Goal: Information Seeking & Learning: Find specific fact

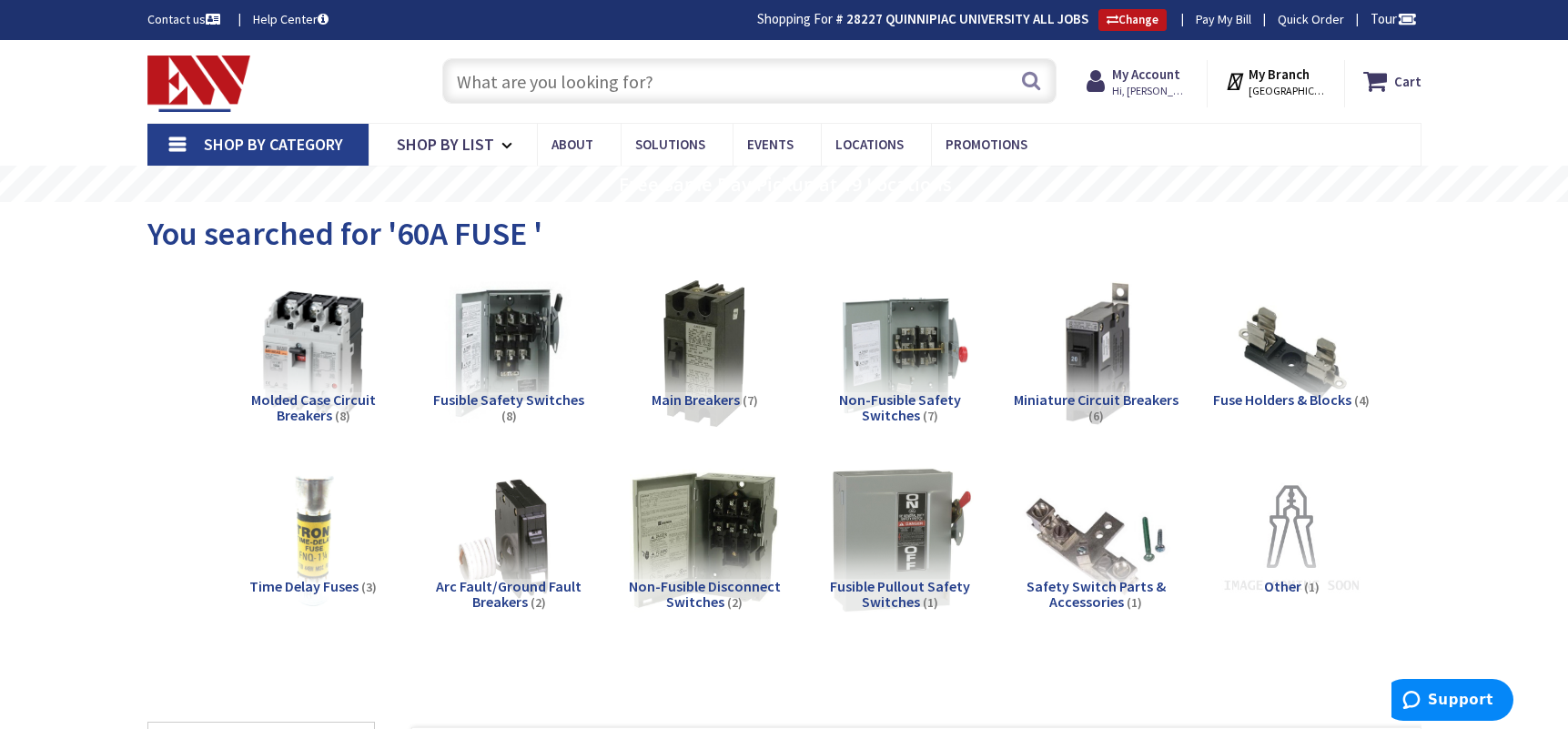
click at [564, 81] on input "text" at bounding box center [749, 80] width 614 height 45
click at [532, 94] on input "text" at bounding box center [749, 80] width 614 height 45
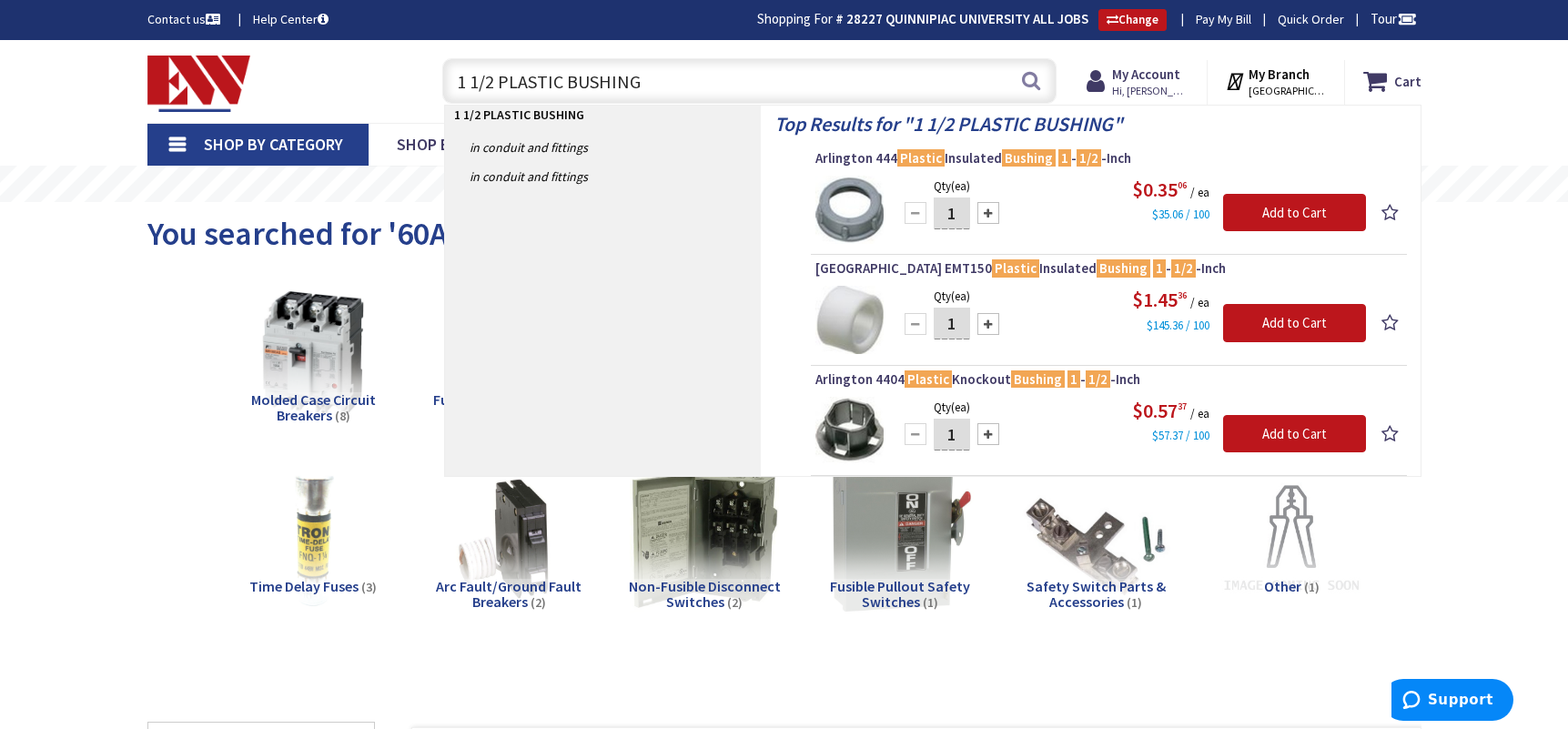
click at [554, 79] on input "1 1/2 PLASTIC BUSHING" at bounding box center [749, 80] width 614 height 45
type input "1 1/2 BONDING BUSHING"
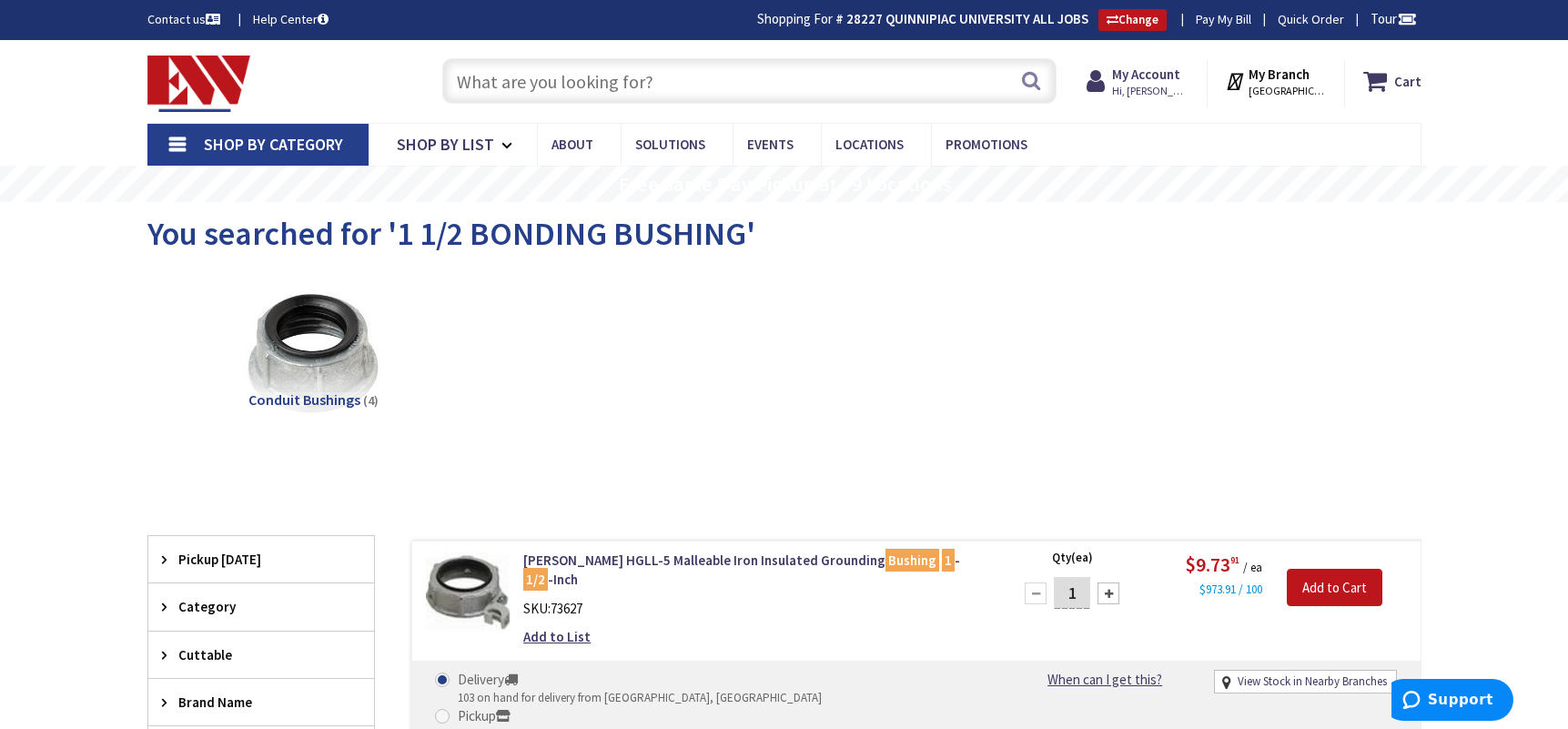
click at [512, 75] on input "text" at bounding box center [749, 80] width 614 height 45
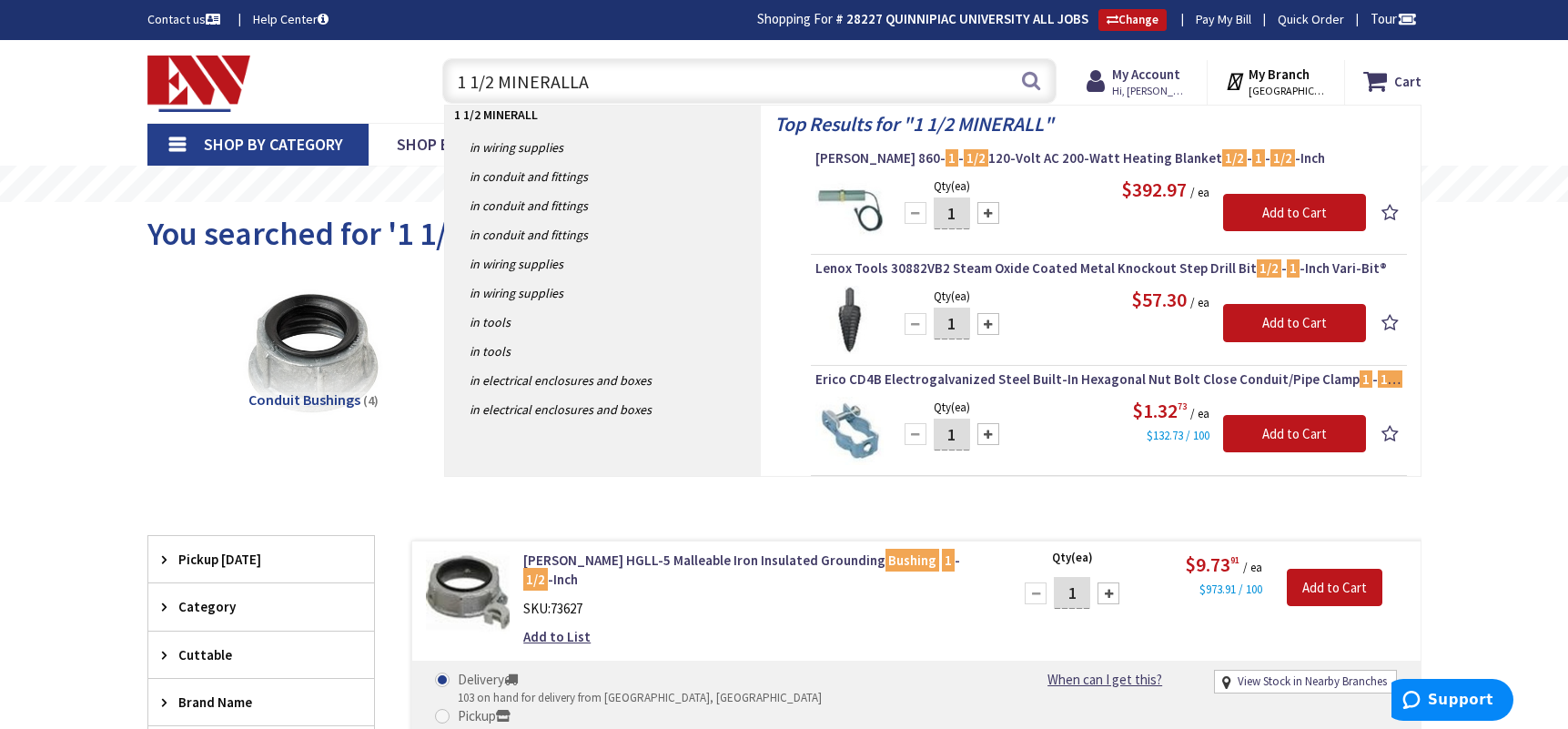
type input "1 1/2 MINERALLAC"
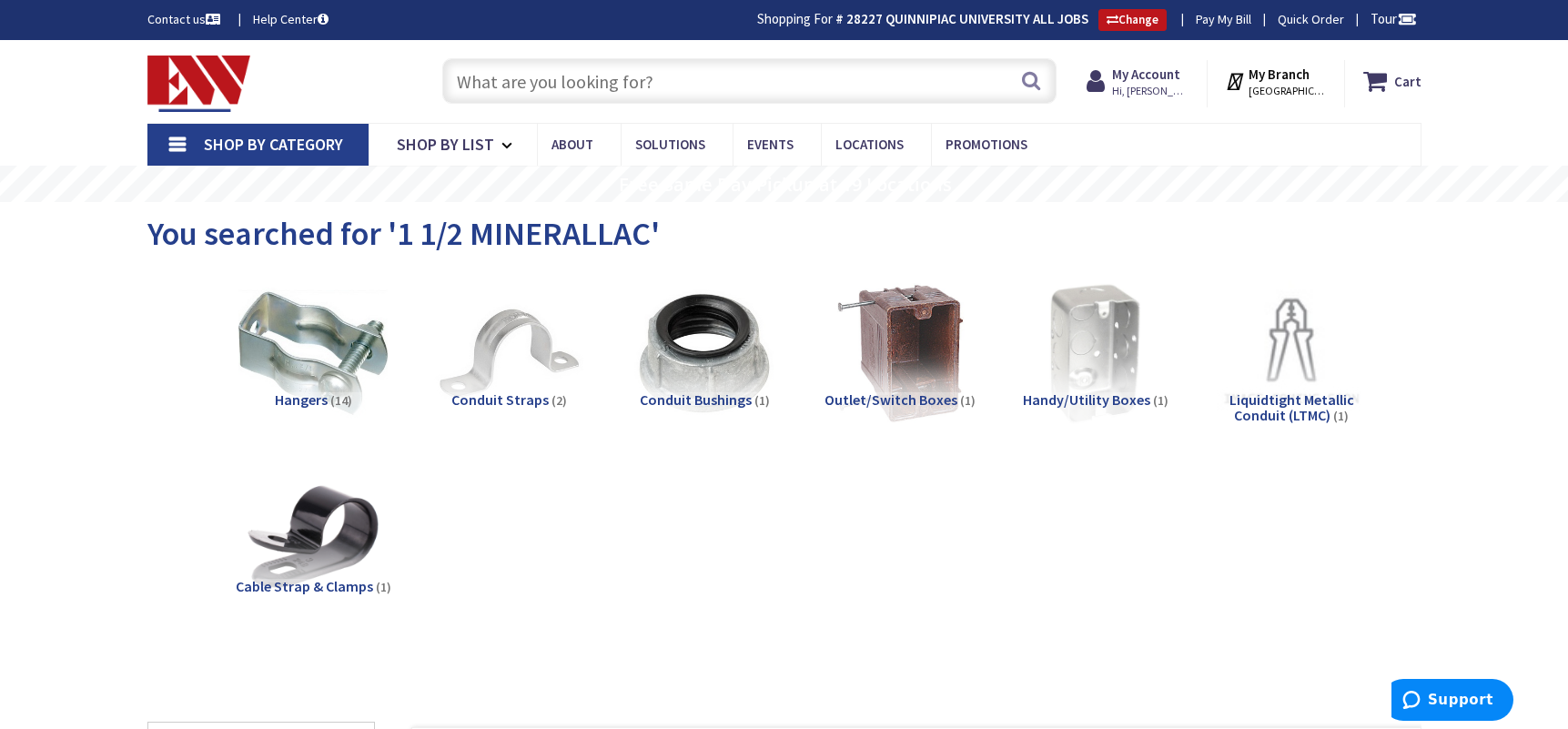
click at [618, 91] on input "text" at bounding box center [749, 80] width 614 height 45
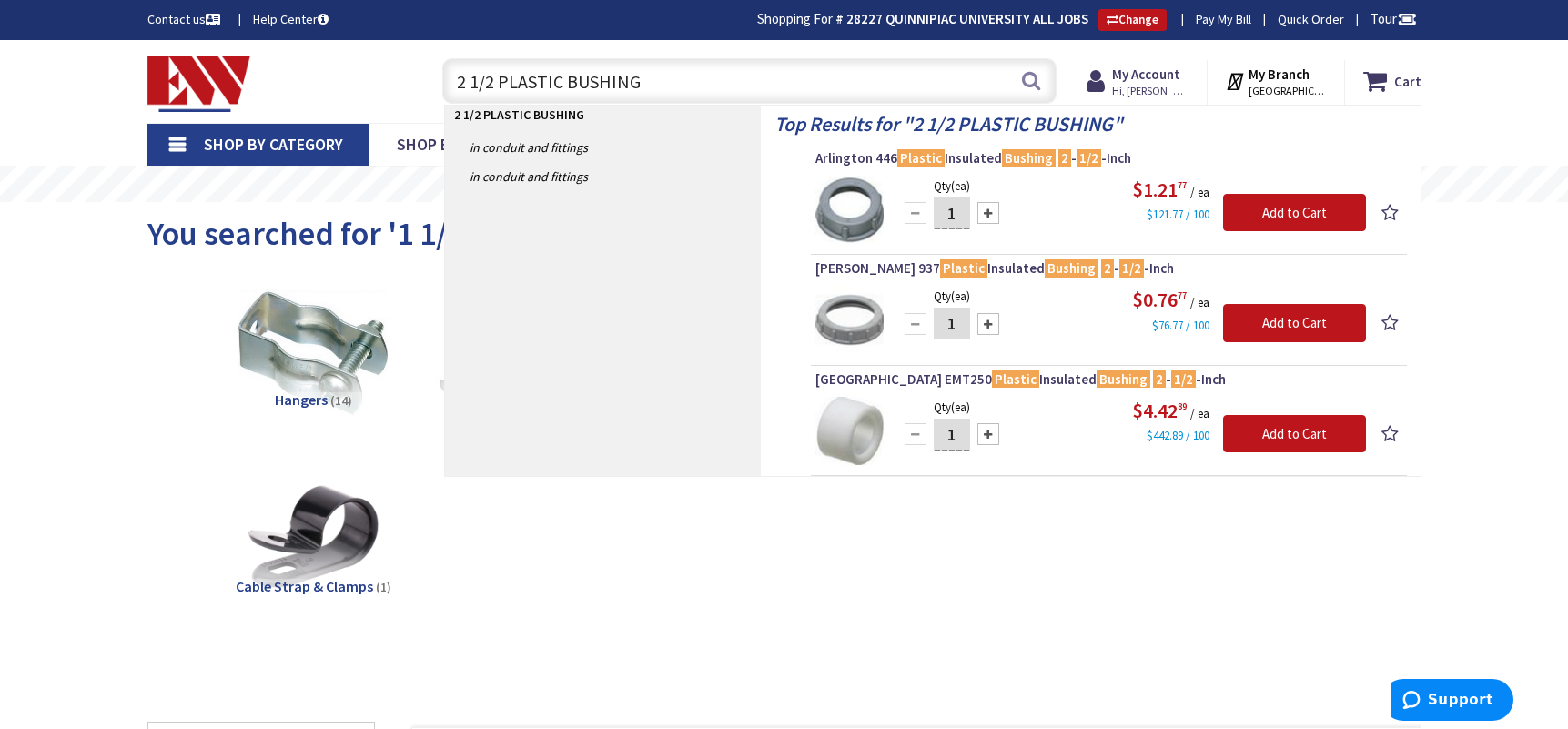
drag, startPoint x: 525, startPoint y: 98, endPoint x: 463, endPoint y: 94, distance: 62.1
click at [463, 94] on input "2 1/2 PLASTIC BUSHING" at bounding box center [749, 80] width 614 height 45
click at [664, 88] on input "2 1/2 PLASTIC BUSHING" at bounding box center [749, 80] width 614 height 45
drag, startPoint x: 604, startPoint y: 83, endPoint x: 392, endPoint y: 82, distance: 212.0
click at [392, 82] on div "Toggle Nav 2 1/2 PLASTIC BUSHING 2 1/2 PLASTIC BUSHING Search Cart My Cart Close" at bounding box center [784, 81] width 1301 height 61
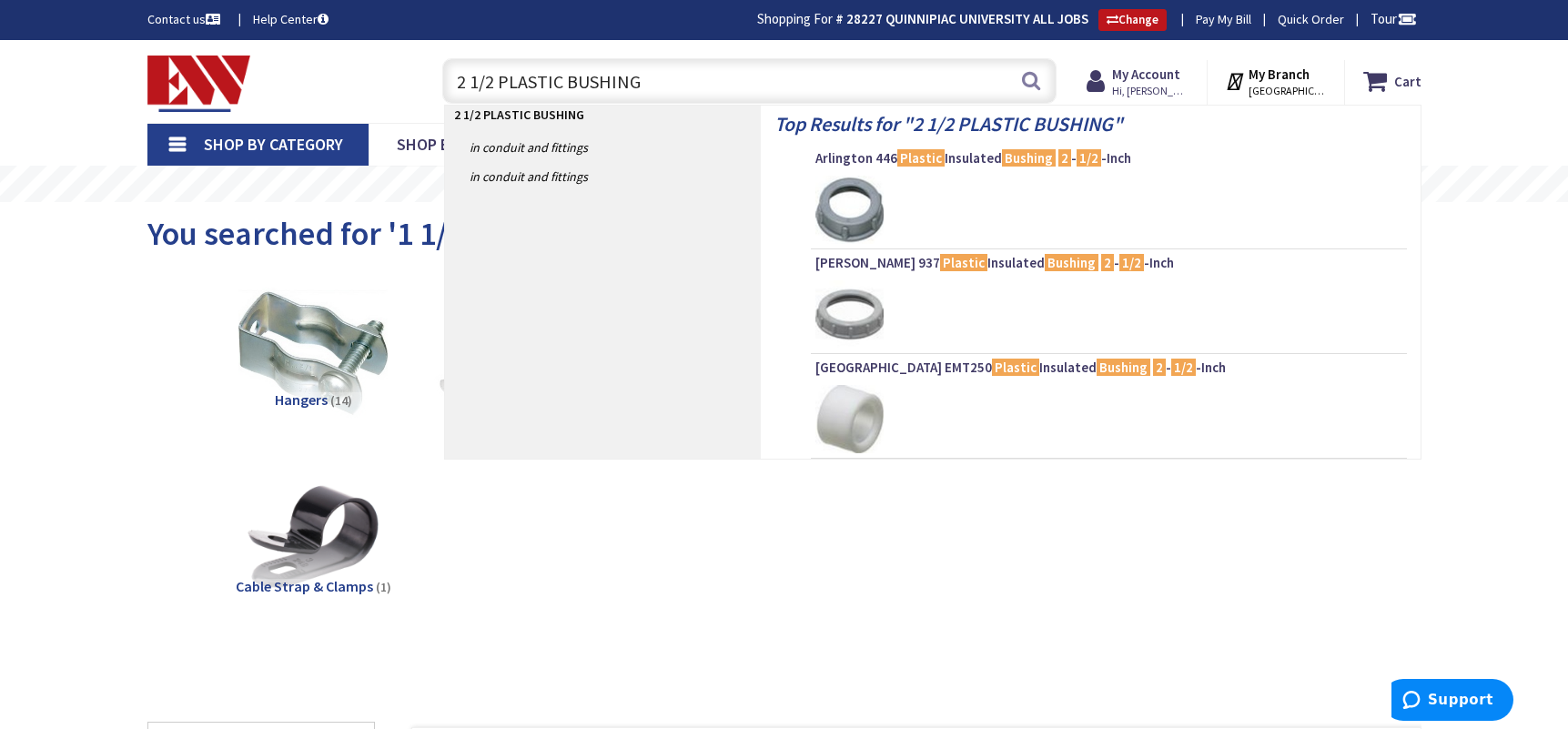
click at [677, 84] on input "2 1/2 PLASTIC BUSHING" at bounding box center [749, 80] width 614 height 45
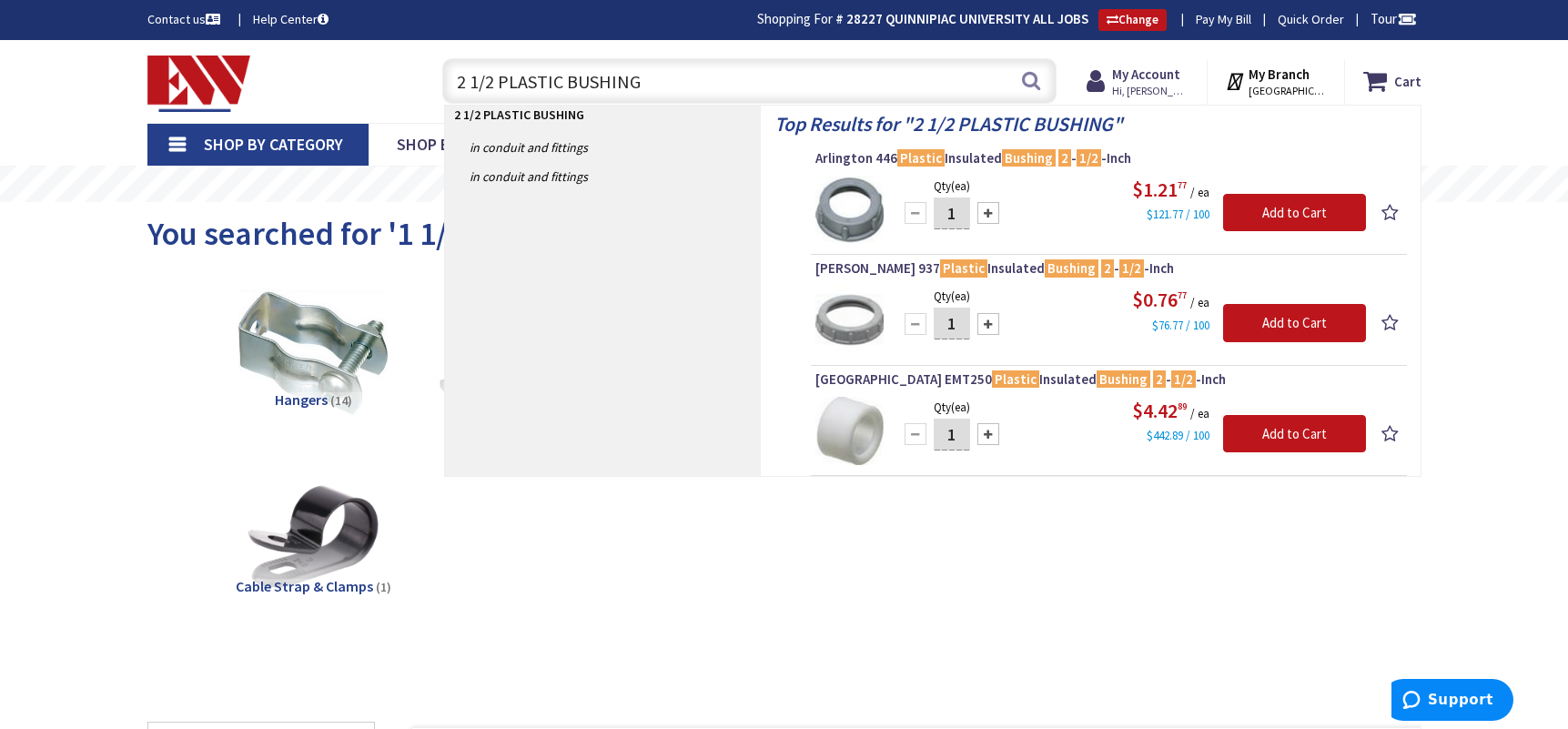
click at [538, 76] on input "2 1/2 PLASTIC BUSHING" at bounding box center [749, 80] width 614 height 45
type input "2 1/2 BONDING BUSHING"
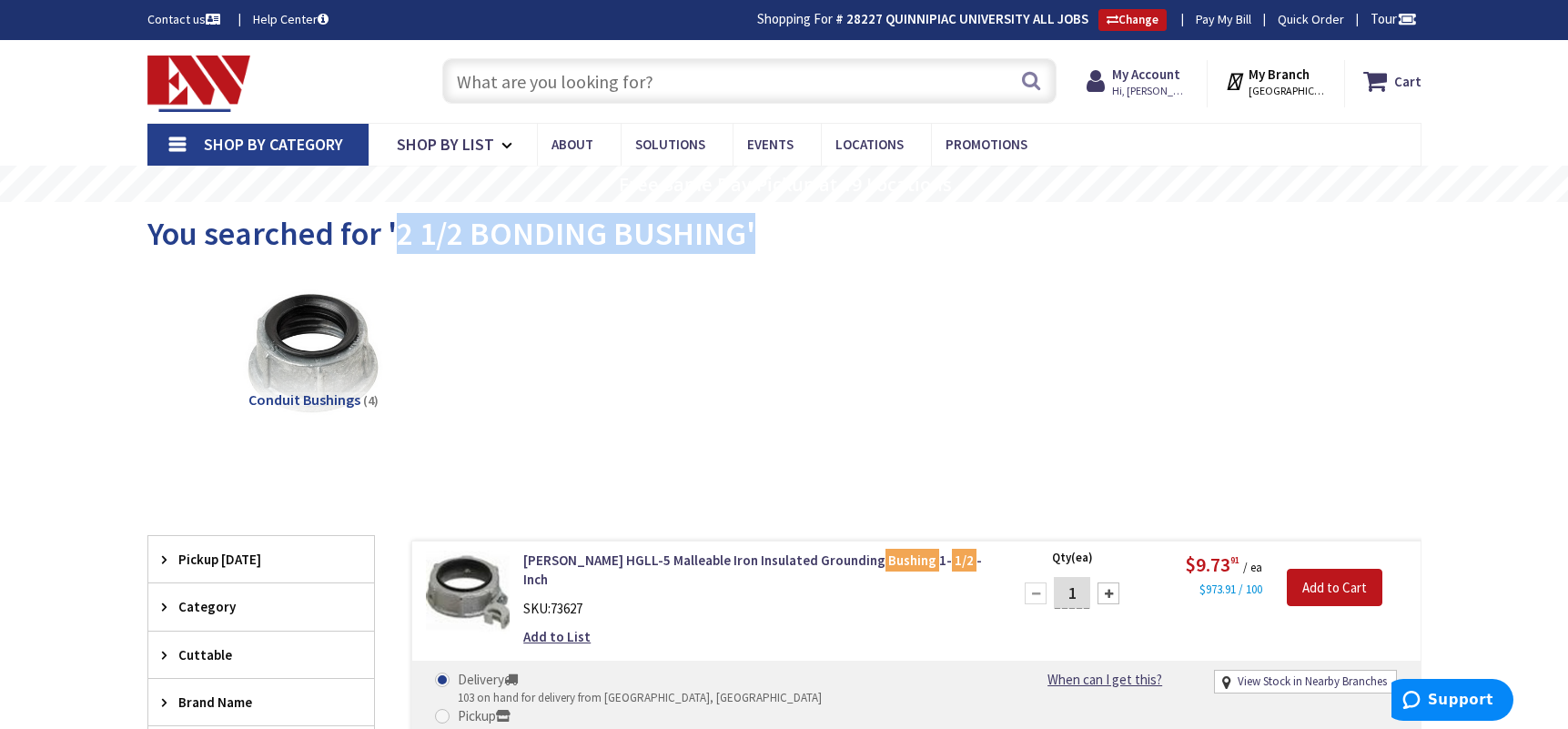
drag, startPoint x: 396, startPoint y: 231, endPoint x: 755, endPoint y: 230, distance: 359.0
click at [755, 230] on div "You searched for '2 1/2 BONDING BUSHING'" at bounding box center [785, 237] width 1274 height 68
click at [738, 227] on span "You searched for '2 1/2 BONDING BUSHING'" at bounding box center [452, 234] width 608 height 41
drag, startPoint x: 738, startPoint y: 227, endPoint x: 413, endPoint y: 238, distance: 325.2
click at [425, 241] on span "You searched for '2 1/2 BONDING BUSHING'" at bounding box center [452, 234] width 608 height 41
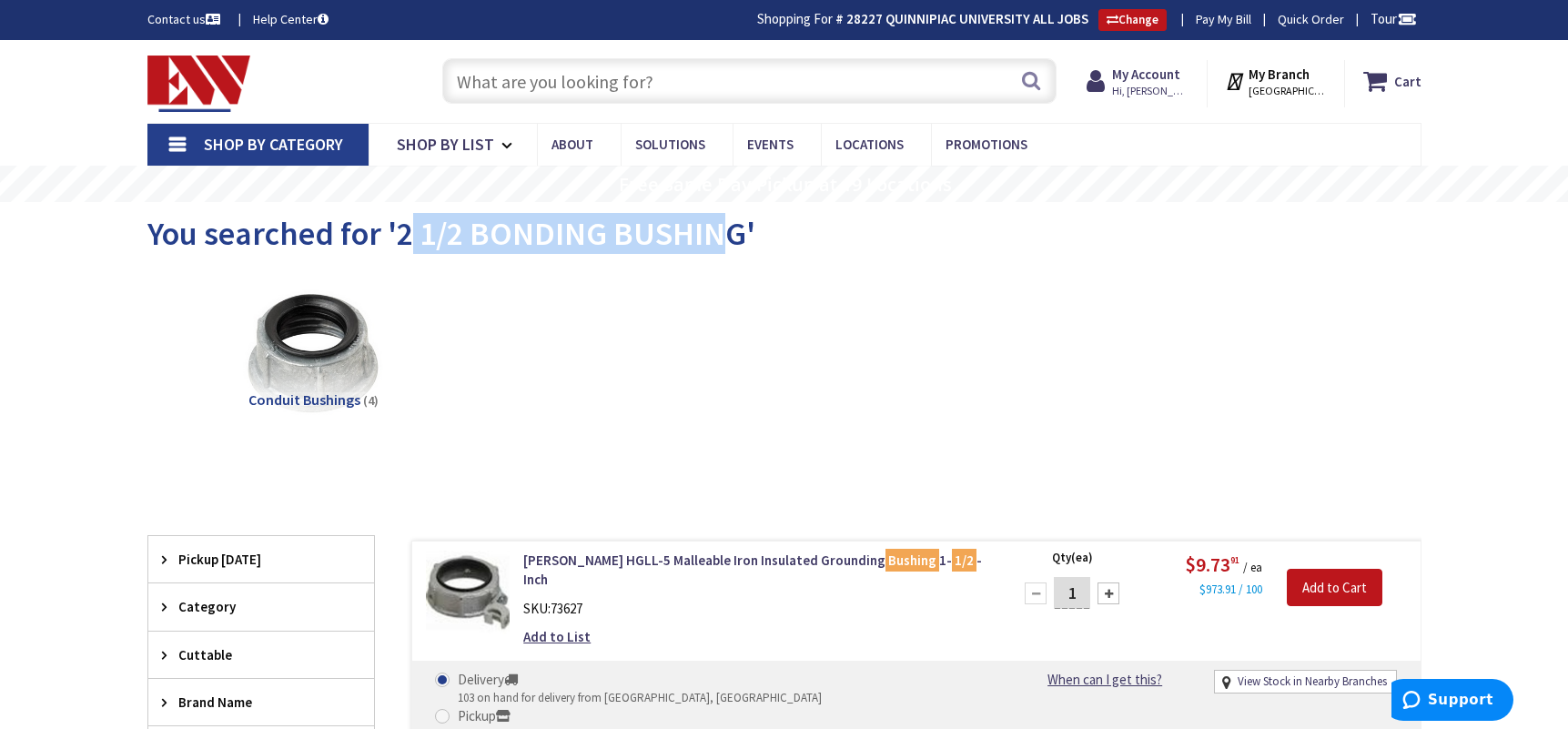
drag, startPoint x: 439, startPoint y: 229, endPoint x: 731, endPoint y: 228, distance: 292.0
click at [731, 228] on span "You searched for '2 1/2 BONDING BUSHING'" at bounding box center [452, 234] width 608 height 41
drag, startPoint x: 739, startPoint y: 229, endPoint x: 402, endPoint y: 236, distance: 337.1
click at [402, 236] on span "You searched for '2 1/2 BONDING BUSHING'" at bounding box center [452, 234] width 608 height 41
